Goal: Task Accomplishment & Management: Use online tool/utility

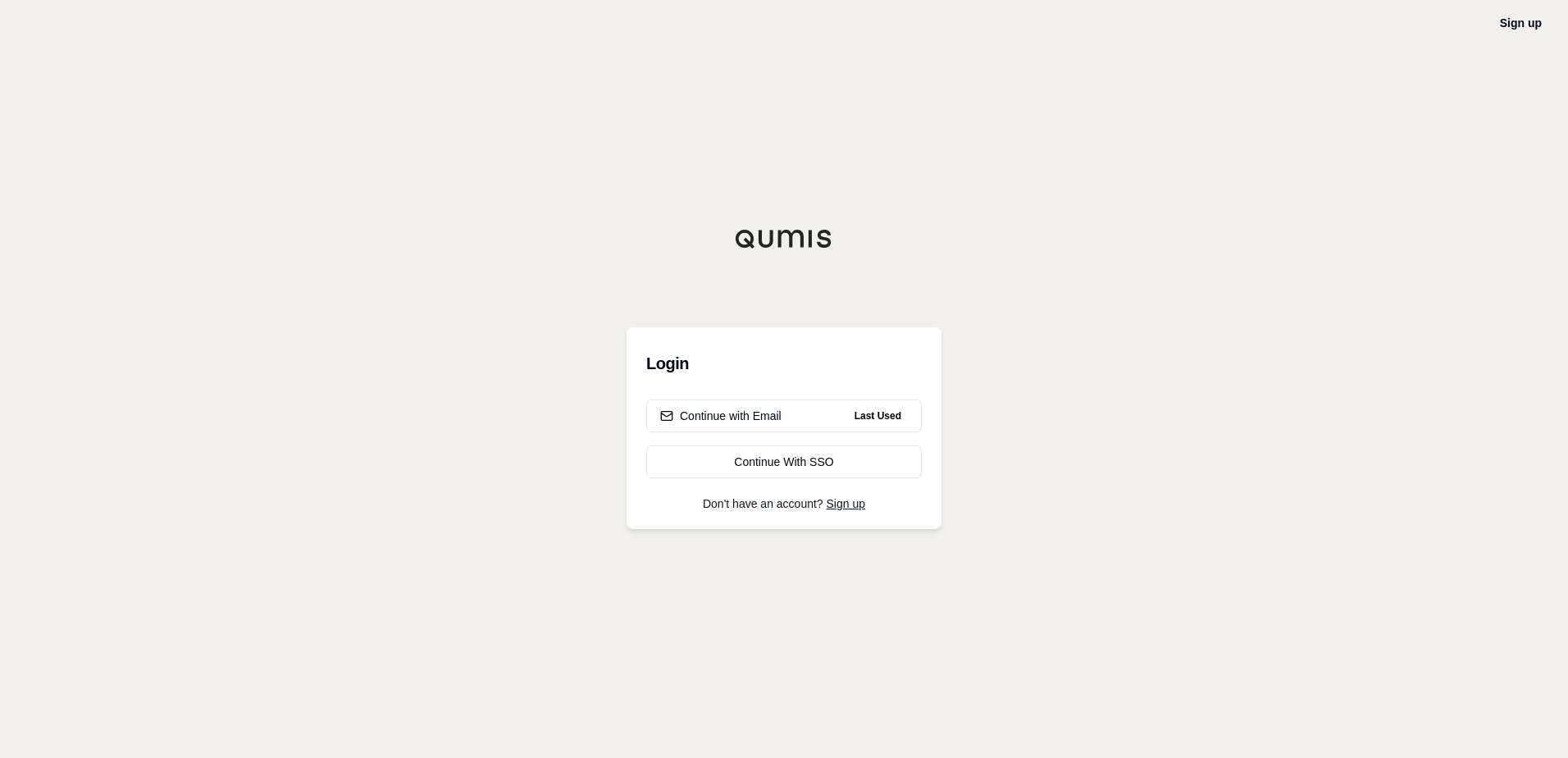
click at [1512, 402] on div "Sign up Login Continue with Email Last Used Continue With SSO Don't have an acc…" at bounding box center [784, 379] width 1568 height 758
click at [771, 412] on div "Continue with Email" at bounding box center [721, 415] width 121 height 16
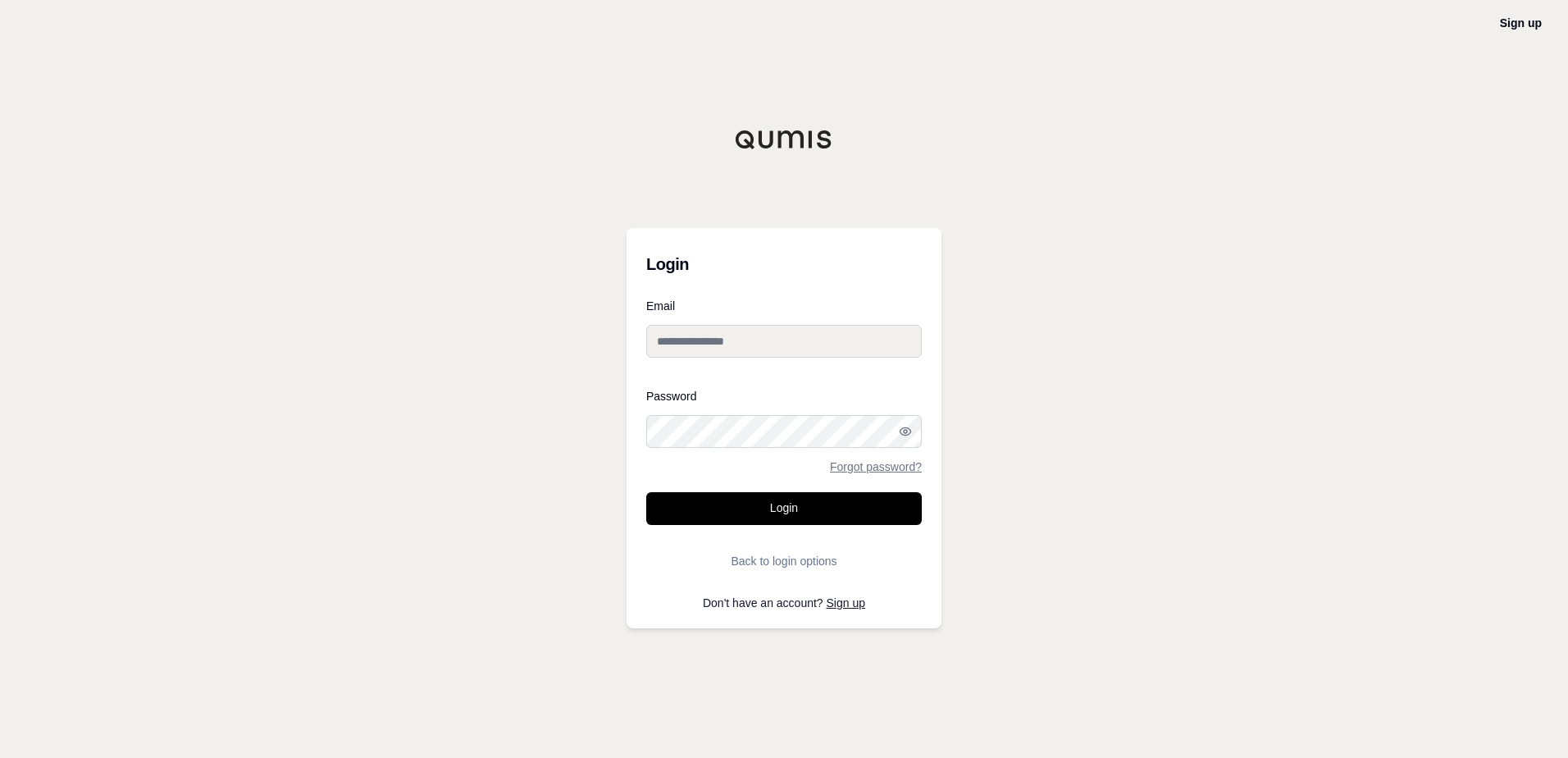
type input "**********"
click at [810, 517] on button "Login" at bounding box center [784, 508] width 276 height 33
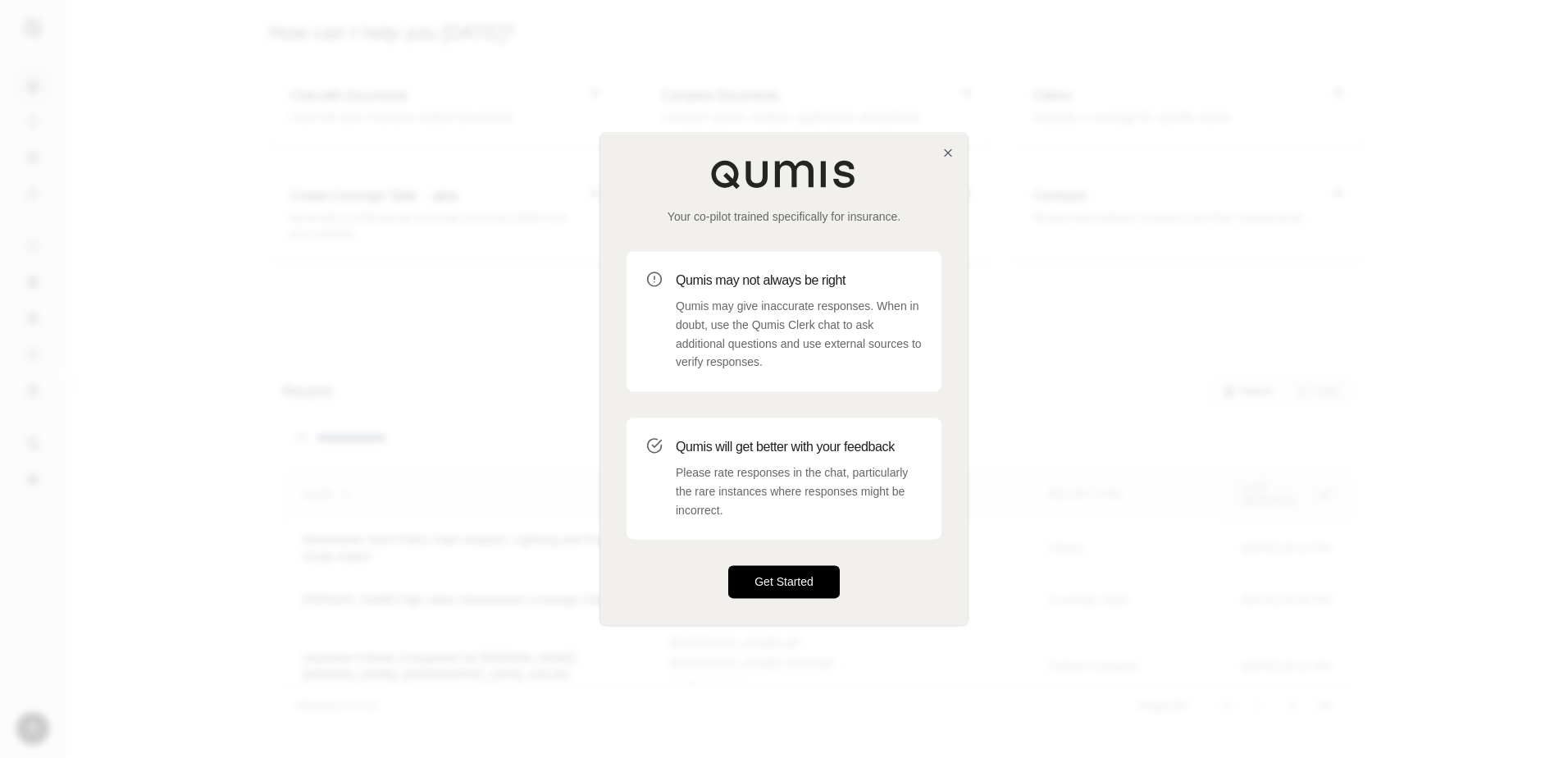
click at [769, 577] on button "Get Started" at bounding box center [784, 582] width 112 height 33
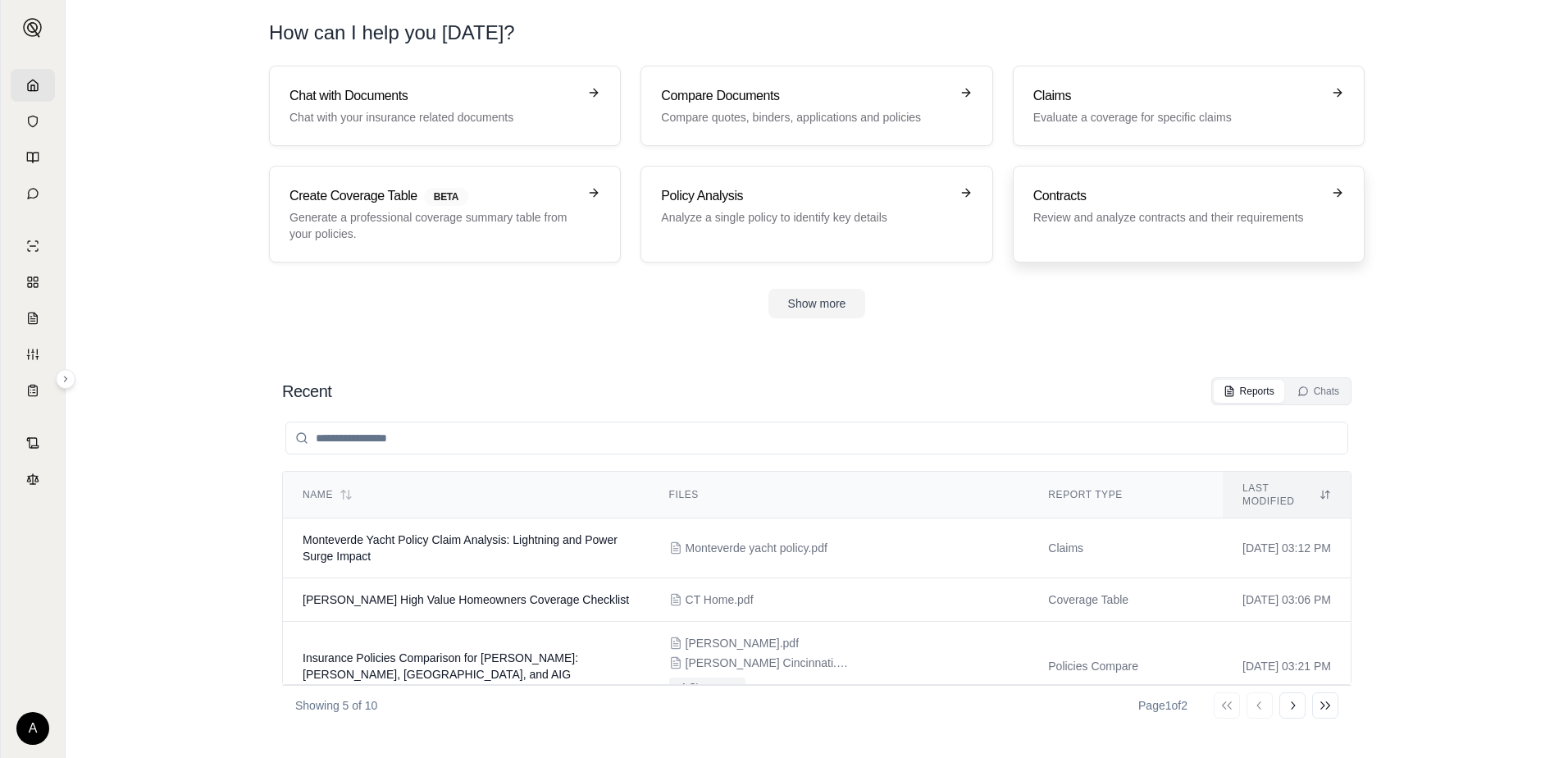
click at [1067, 215] on p "Review and analyze contracts and their requirements" at bounding box center [1177, 216] width 288 height 16
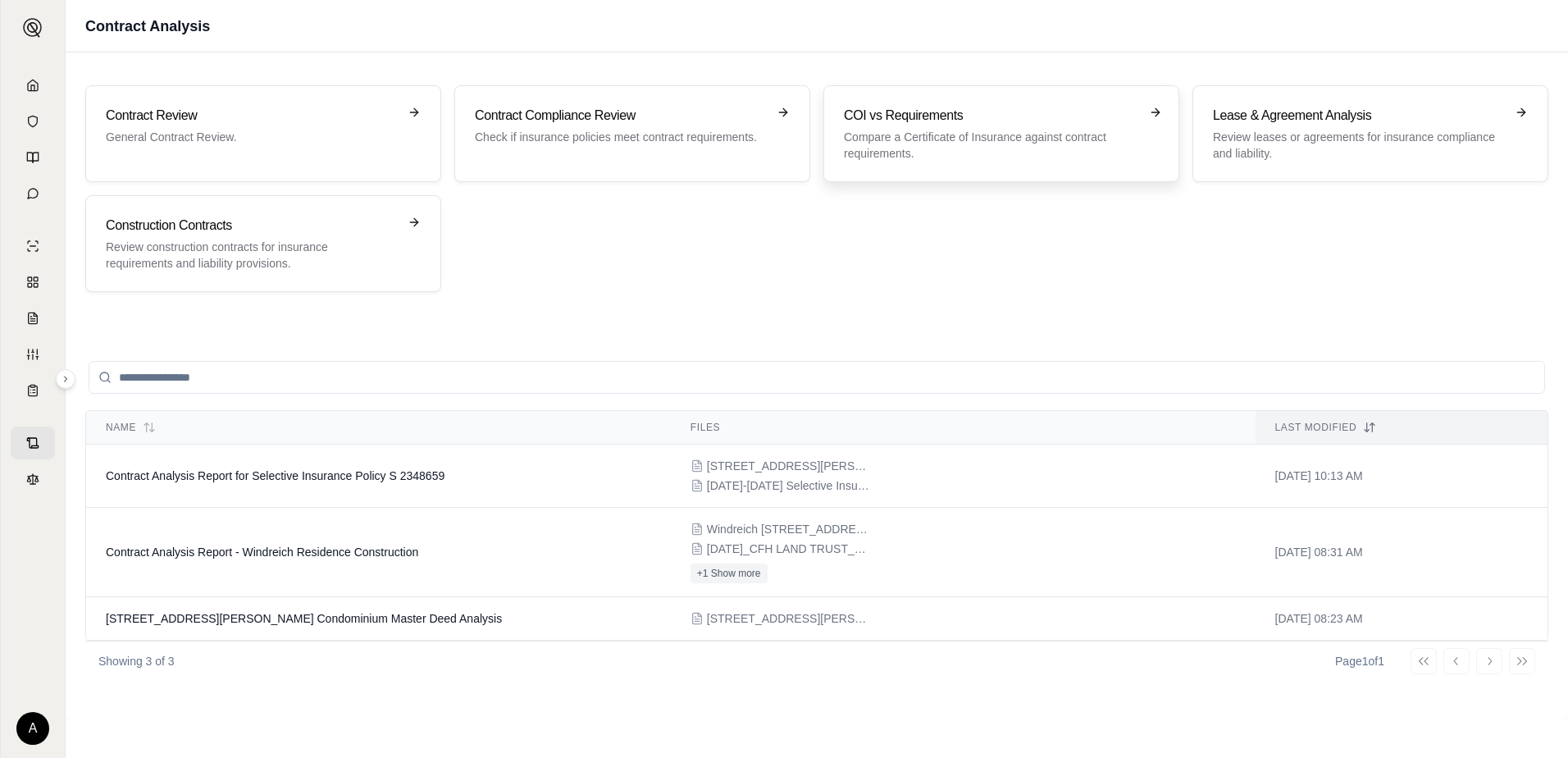
click at [887, 136] on p "Compare a Certificate of Insurance against contract requirements." at bounding box center [990, 145] width 292 height 33
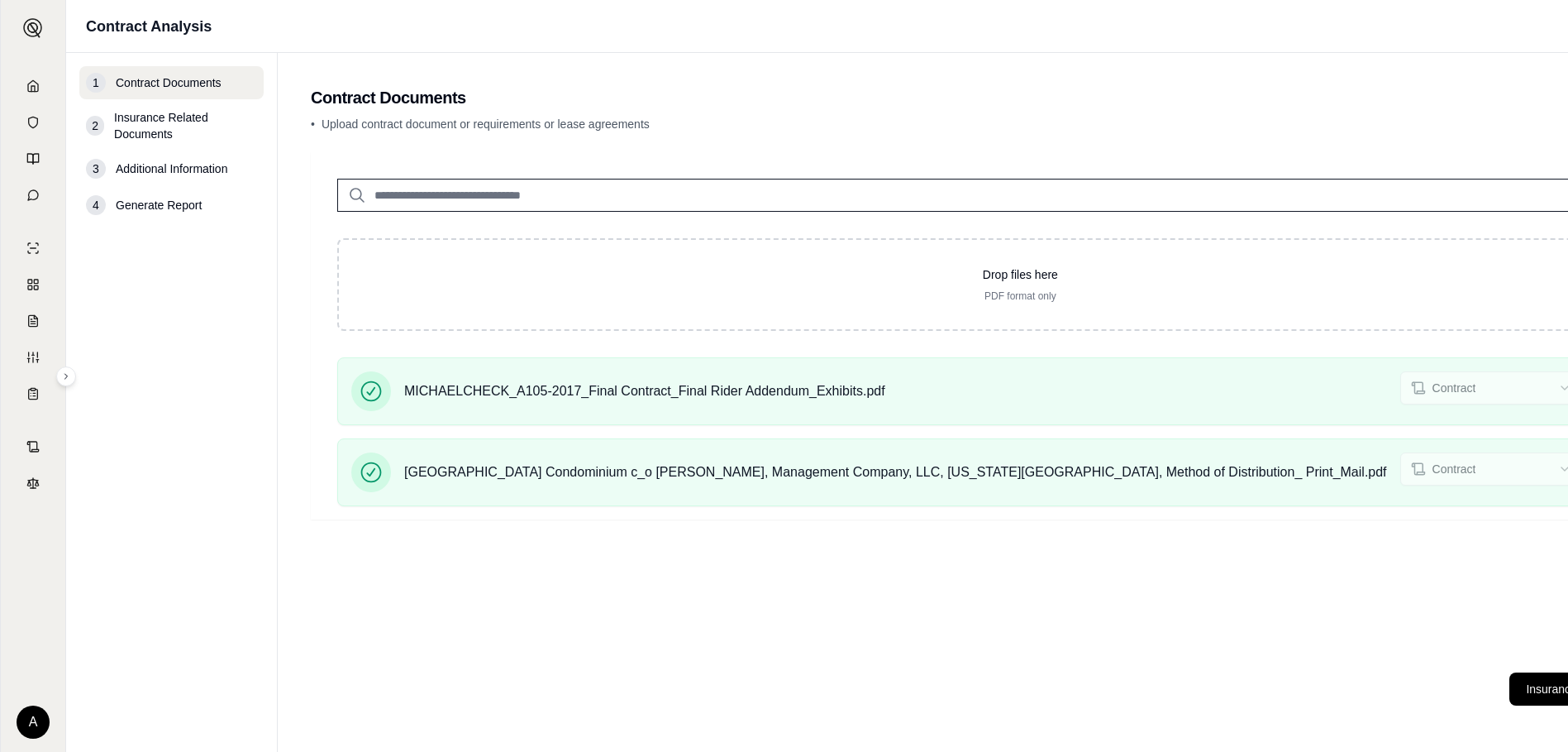
click at [1354, 629] on div "Drop files here PDF format only MICHAELCHECK_A105-2017_Final Contract_Final Rid…" at bounding box center [1020, 406] width 1419 height 507
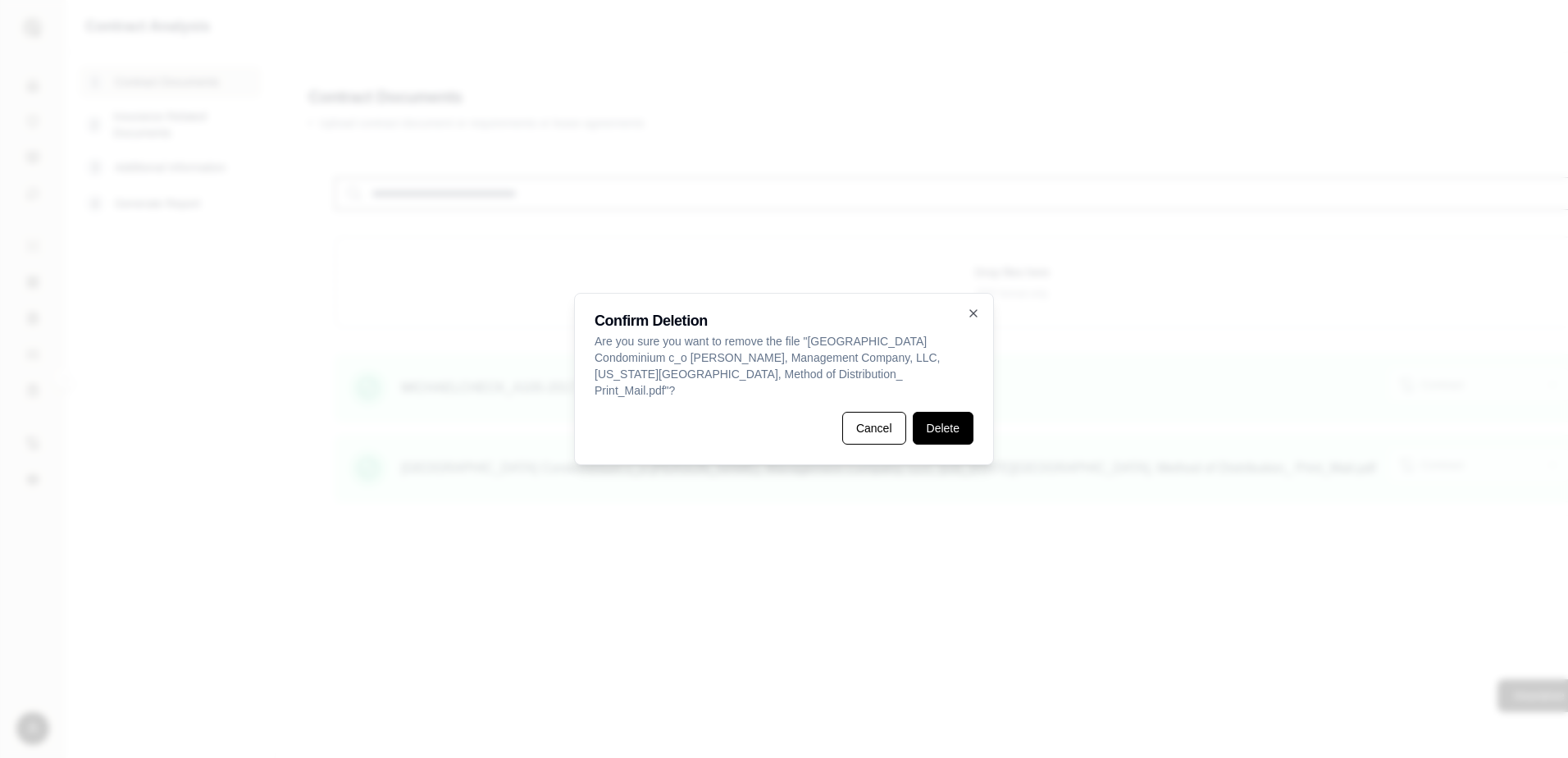
click at [939, 412] on button "Delete" at bounding box center [943, 428] width 60 height 33
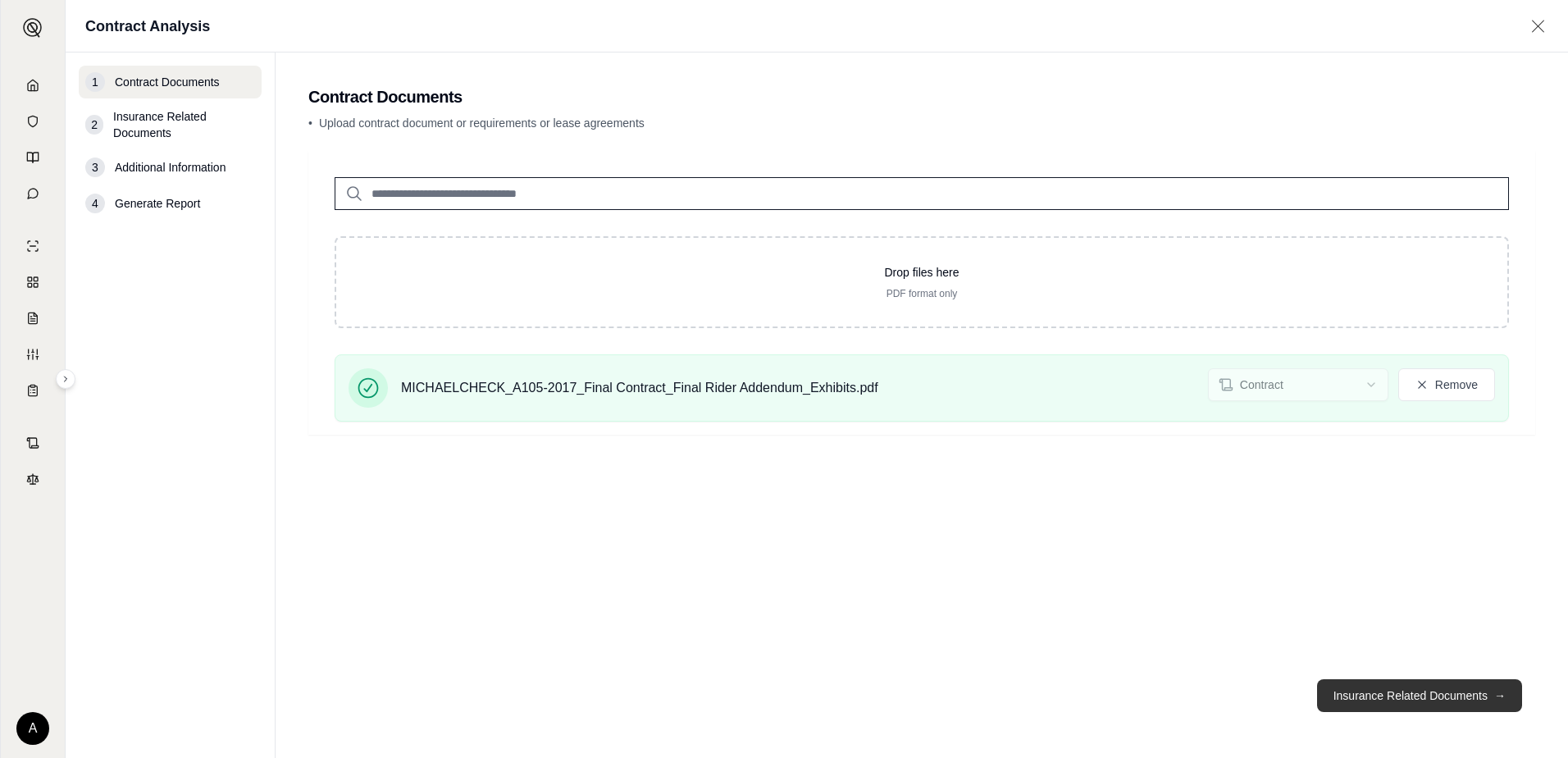
click at [1425, 698] on button "Insurance Related Documents →" at bounding box center [1420, 696] width 205 height 33
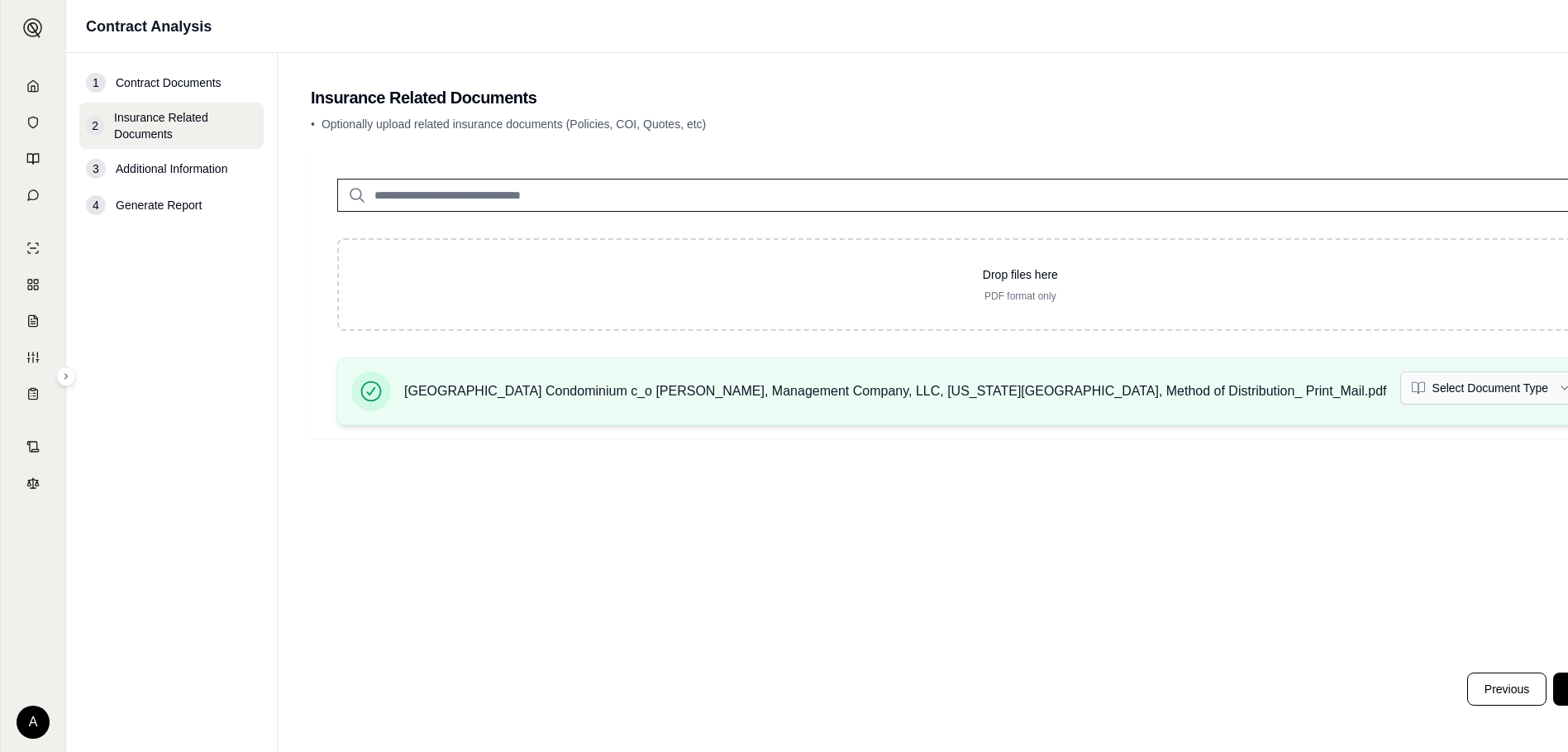
click at [1311, 383] on html "A Contract Analysis 1 Contract Documents 2 Insurance Related Documents 3 Additi…" at bounding box center [784, 376] width 1568 height 752
click at [1382, 399] on html "A Contract Analysis 1 Contract Documents 2 Insurance Related Documents 3 Additi…" at bounding box center [784, 376] width 1568 height 752
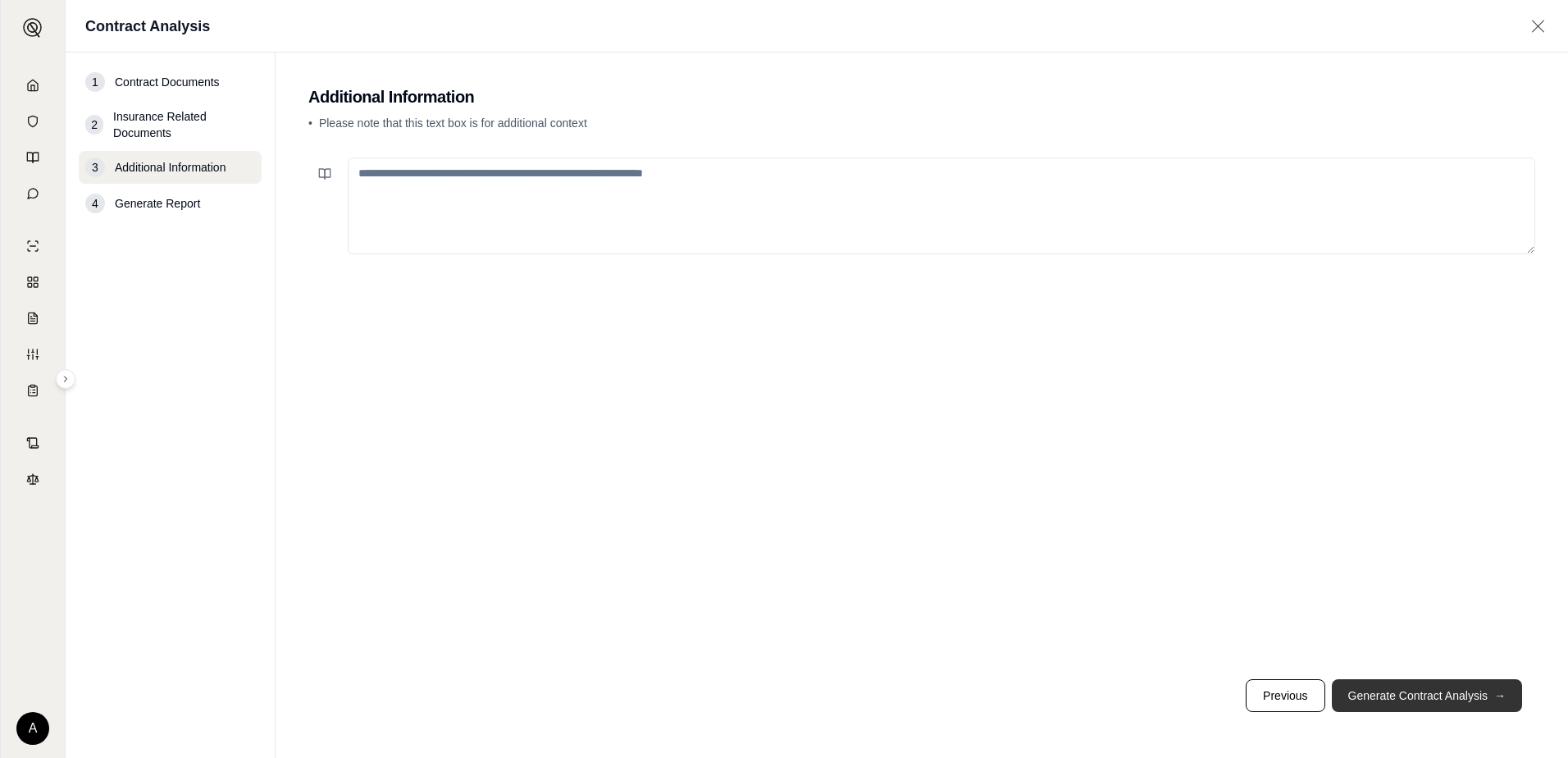
click at [1424, 704] on button "Generate Contract Analysis →" at bounding box center [1426, 696] width 190 height 33
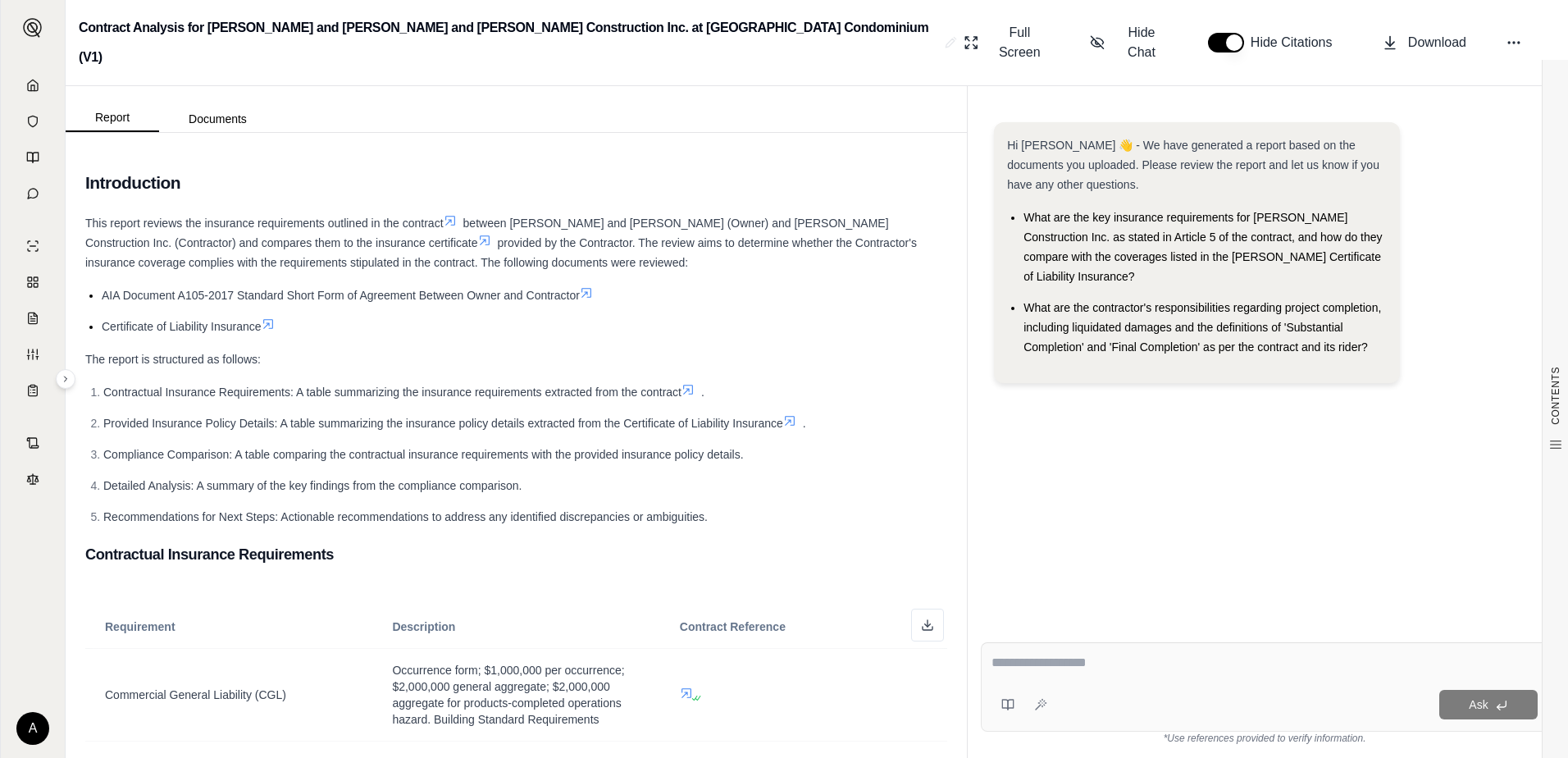
click at [1153, 671] on textarea at bounding box center [1265, 663] width 546 height 20
type textarea "**********"
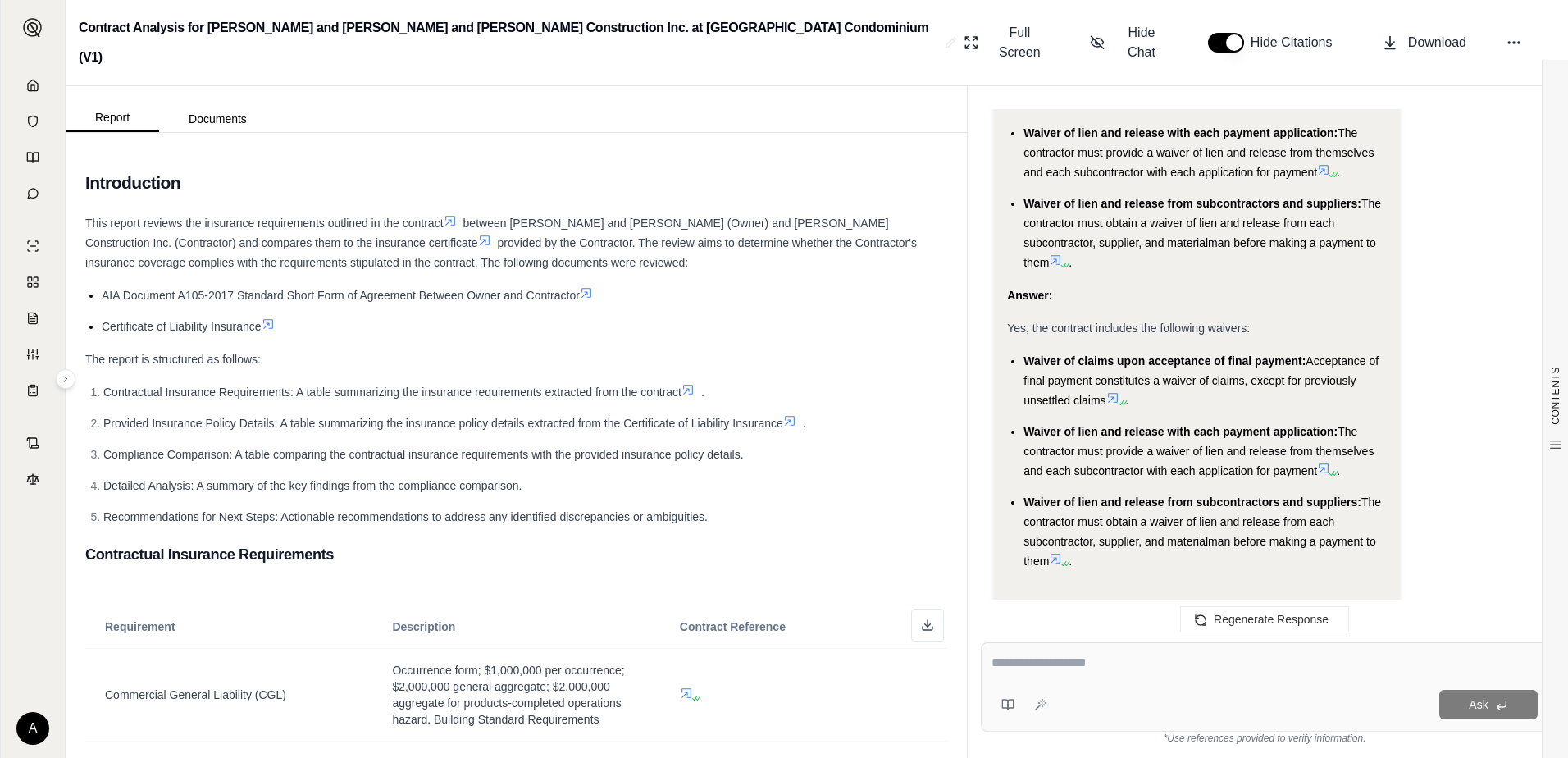
scroll to position [1362, 0]
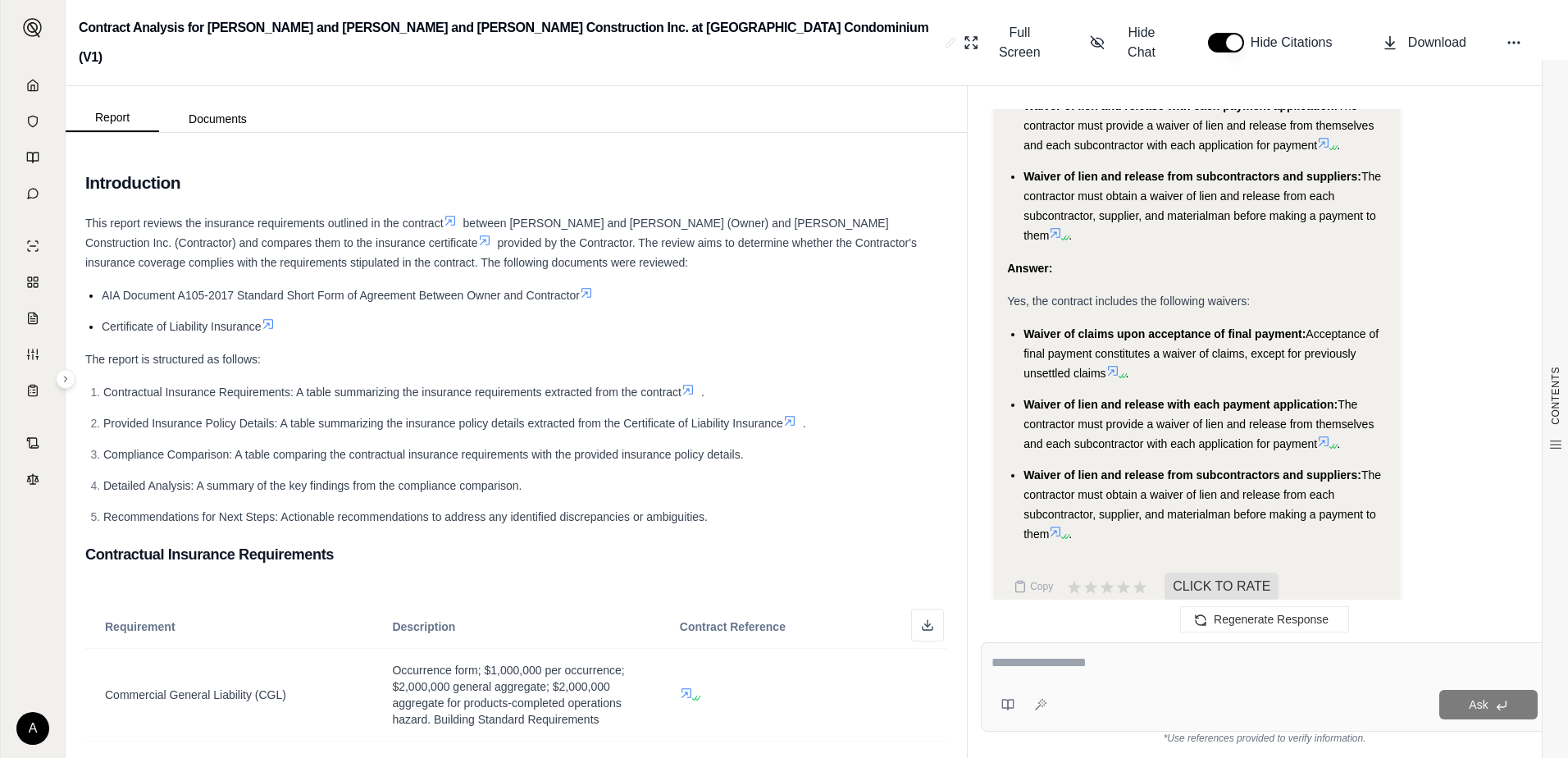
click at [1066, 655] on textarea at bounding box center [1265, 663] width 546 height 20
type textarea "**********"
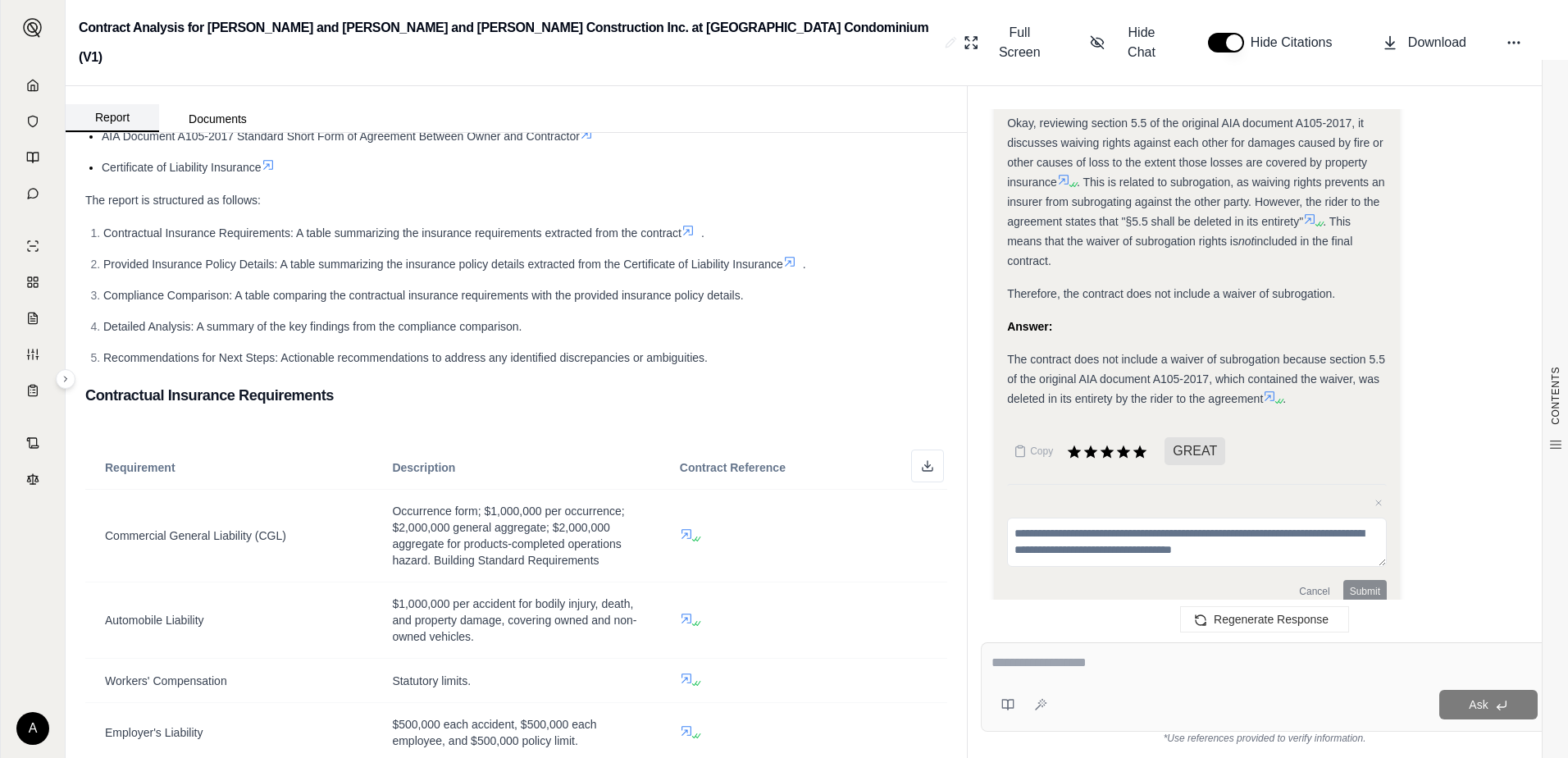
scroll to position [0, 0]
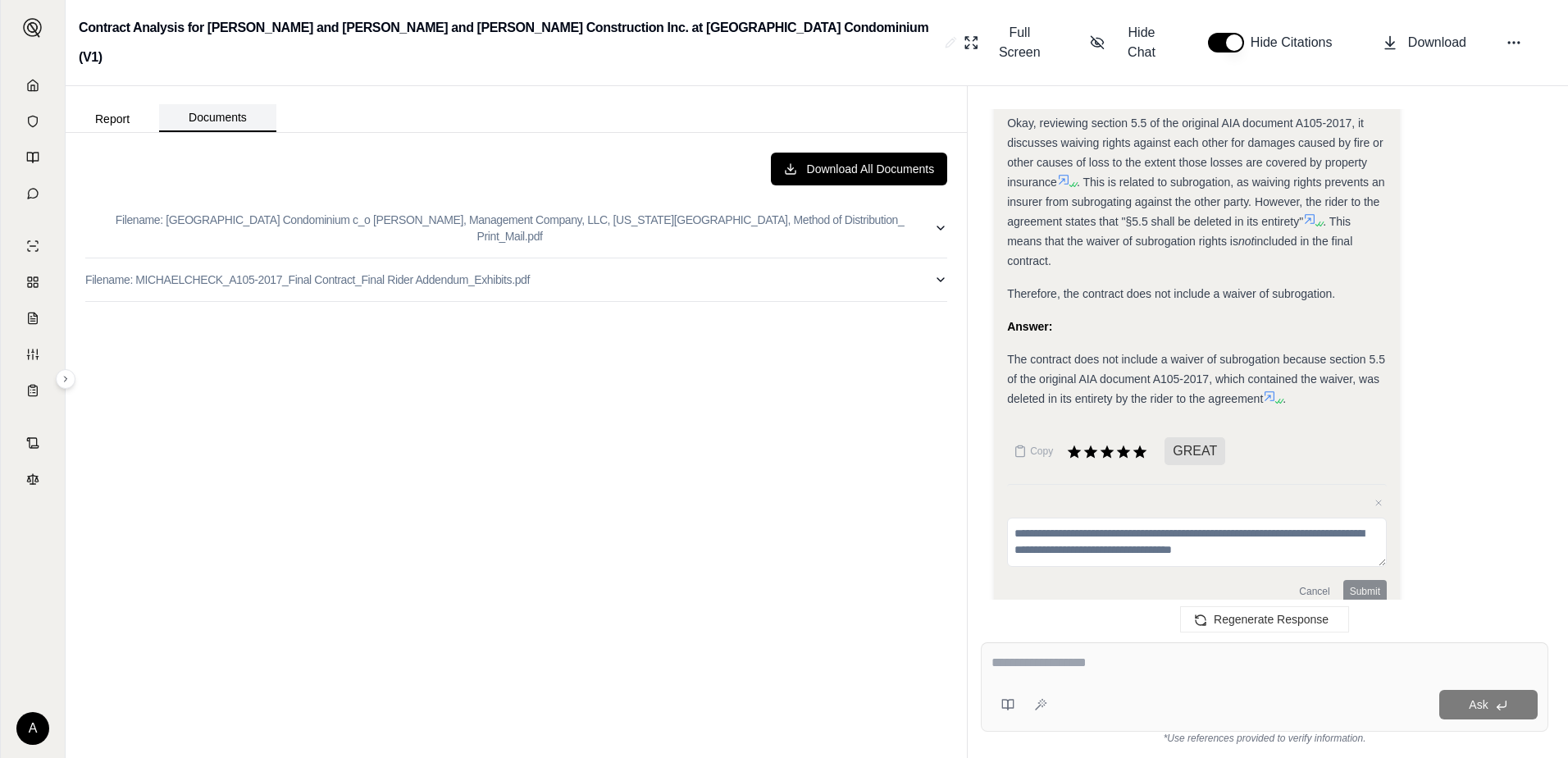
click at [245, 104] on button "Documents" at bounding box center [217, 118] width 117 height 28
click at [424, 271] on p "Filename: MICHAELCHECK_A105-2017_Final Contract_Final Rider Addendum_Exhibits.p…" at bounding box center [307, 279] width 444 height 16
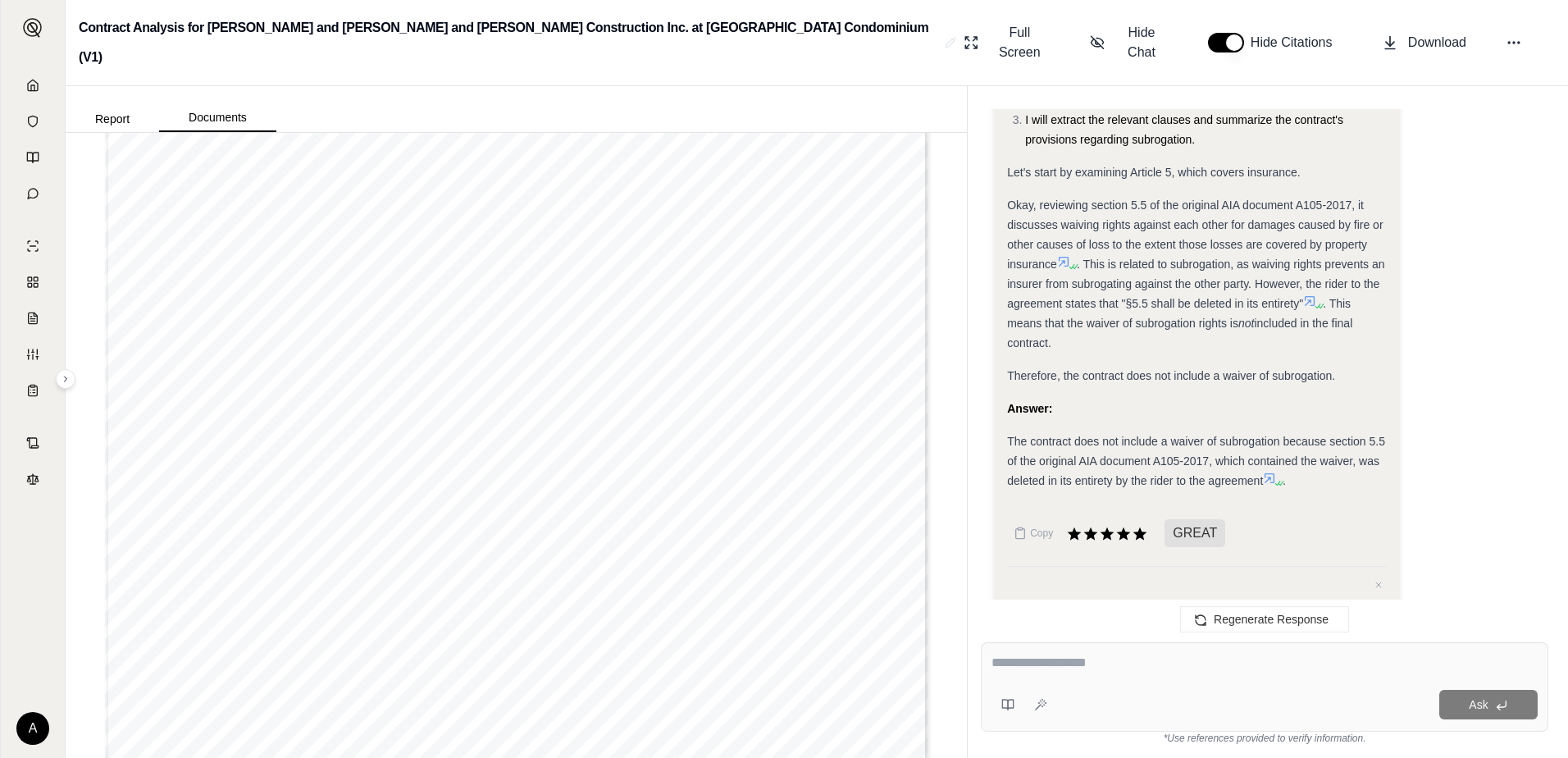
scroll to position [15010, 0]
type input "**"
